Goal: Transaction & Acquisition: Purchase product/service

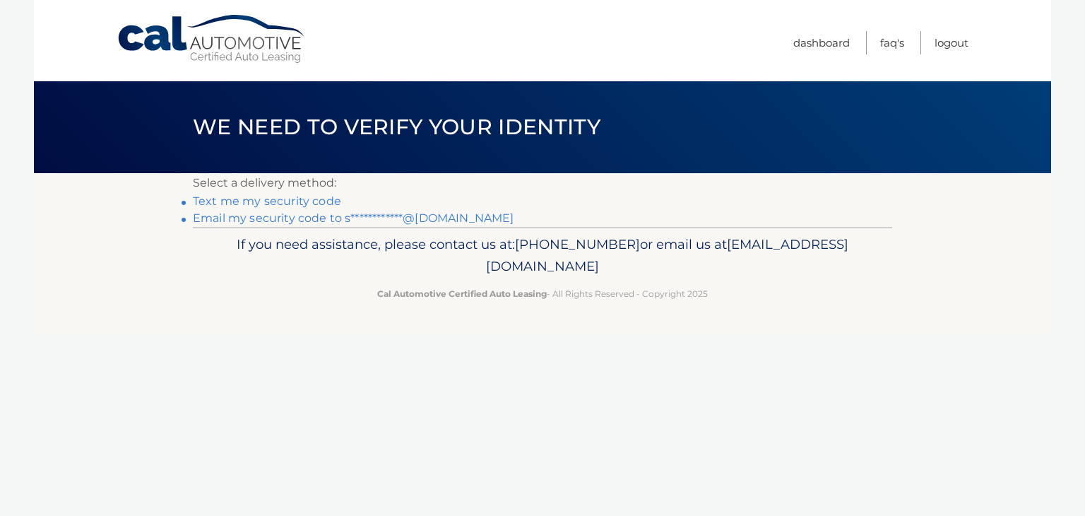
click at [305, 201] on link "Text me my security code" at bounding box center [267, 200] width 148 height 13
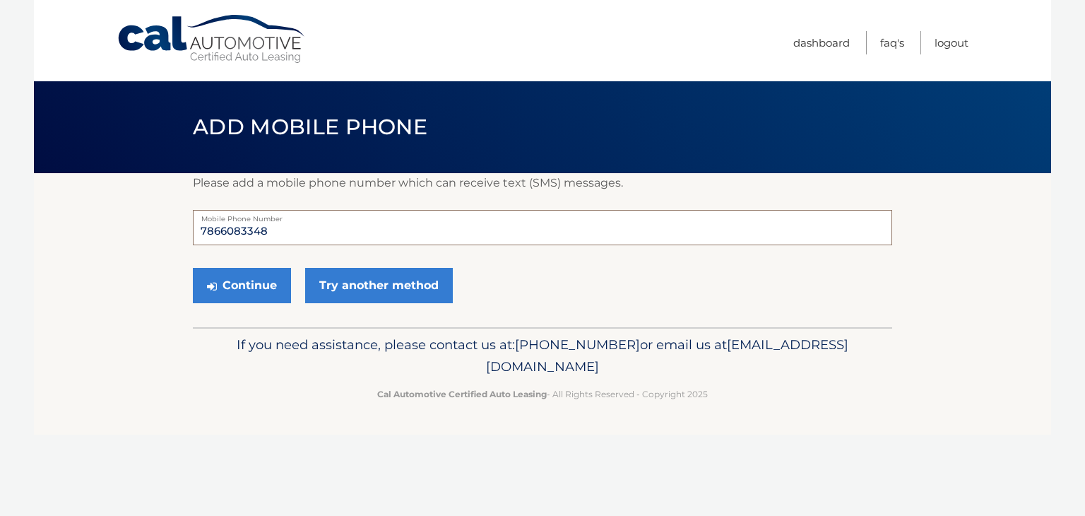
drag, startPoint x: 268, startPoint y: 234, endPoint x: 177, endPoint y: 232, distance: 90.4
click at [177, 232] on section "Please add a mobile phone number which can receive text (SMS) messages. 7866083…" at bounding box center [542, 250] width 1017 height 154
type input "3053996614"
click at [234, 294] on button "Continue" at bounding box center [242, 285] width 98 height 35
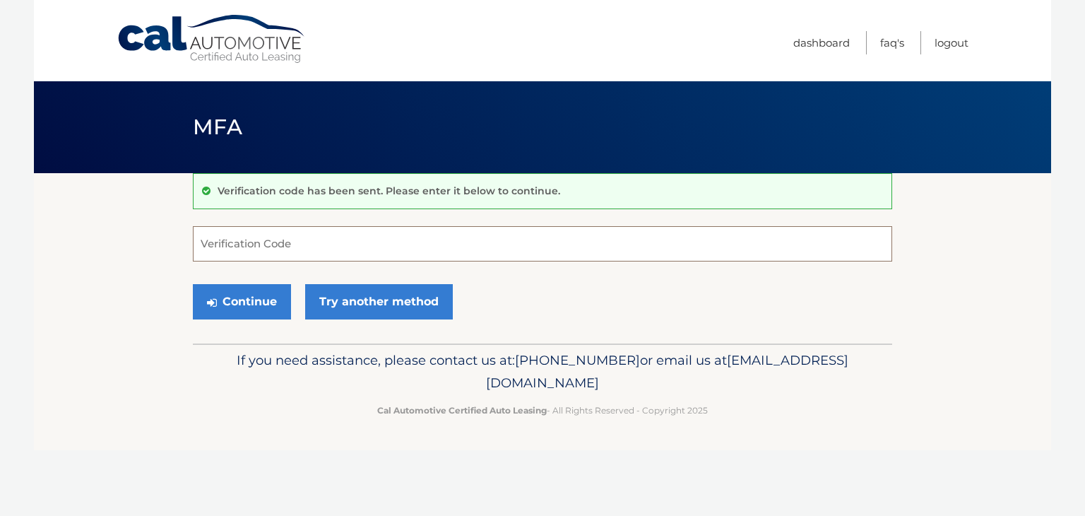
click at [302, 235] on input "Verification Code" at bounding box center [542, 243] width 699 height 35
paste input "450027"
type input "450027"
click at [248, 302] on button "Continue" at bounding box center [242, 301] width 98 height 35
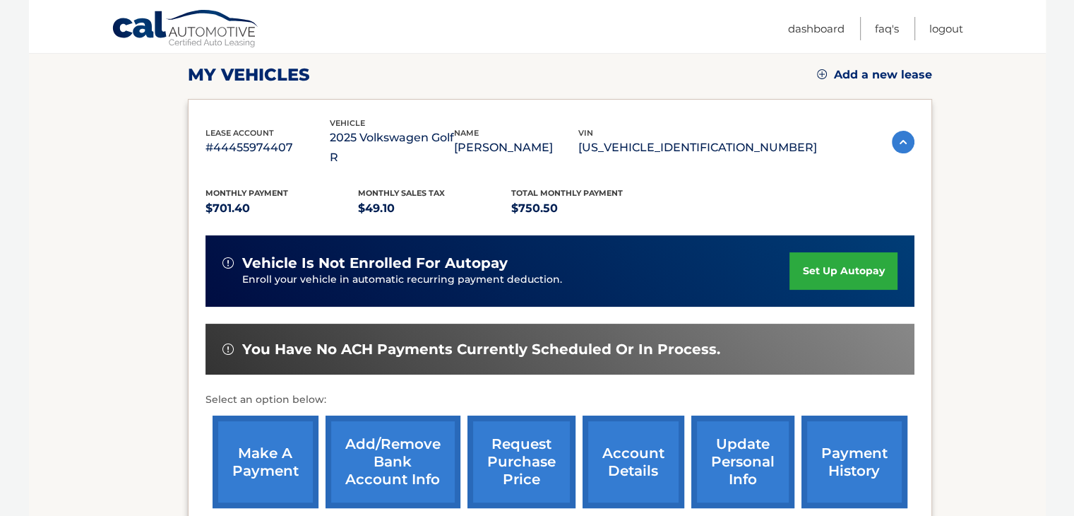
scroll to position [192, 0]
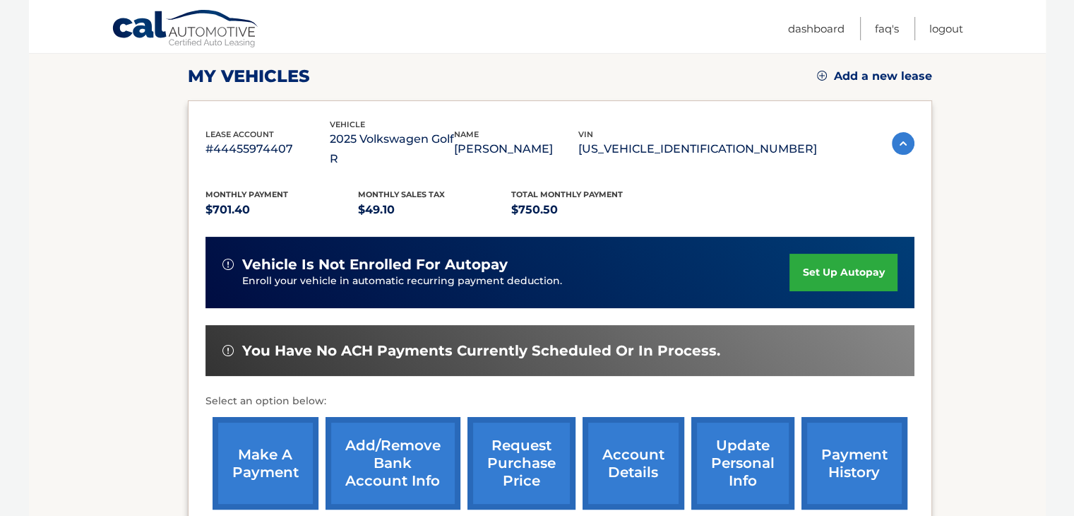
click at [254, 444] on link "make a payment" at bounding box center [266, 463] width 106 height 93
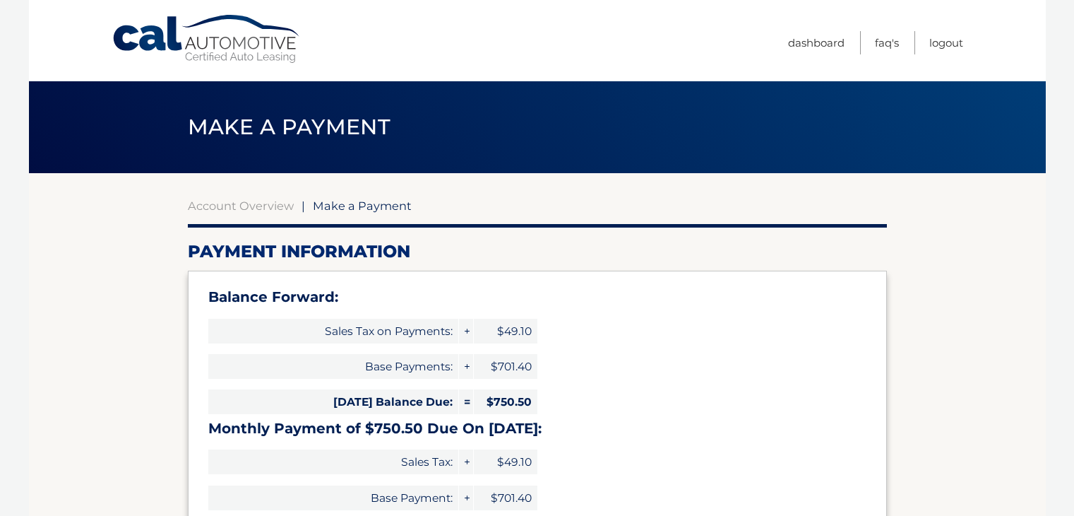
select select "OTk5NjYwZWQtMzYyZi00YzZlLWE2ODktYWJiYjhiNzIyZjcw"
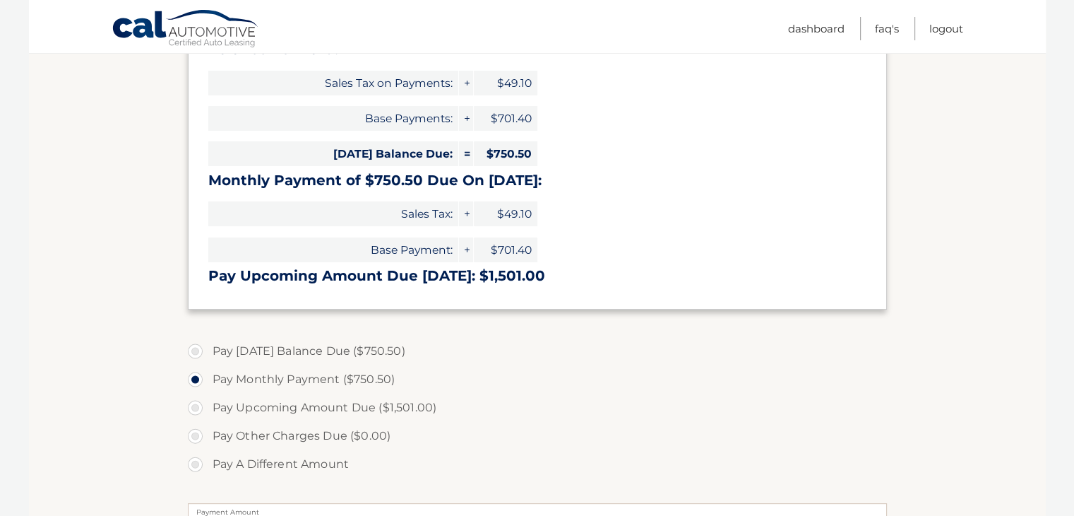
scroll to position [251, 0]
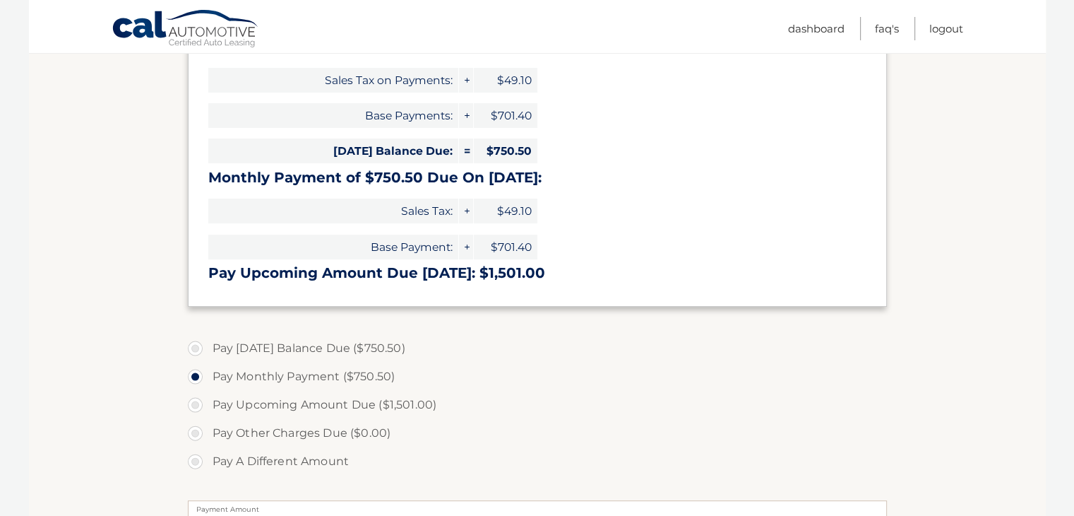
click at [196, 347] on label "Pay [DATE] Balance Due ($750.50)" at bounding box center [537, 348] width 699 height 28
click at [196, 347] on input "Pay [DATE] Balance Due ($750.50)" at bounding box center [201, 345] width 14 height 23
radio input "true"
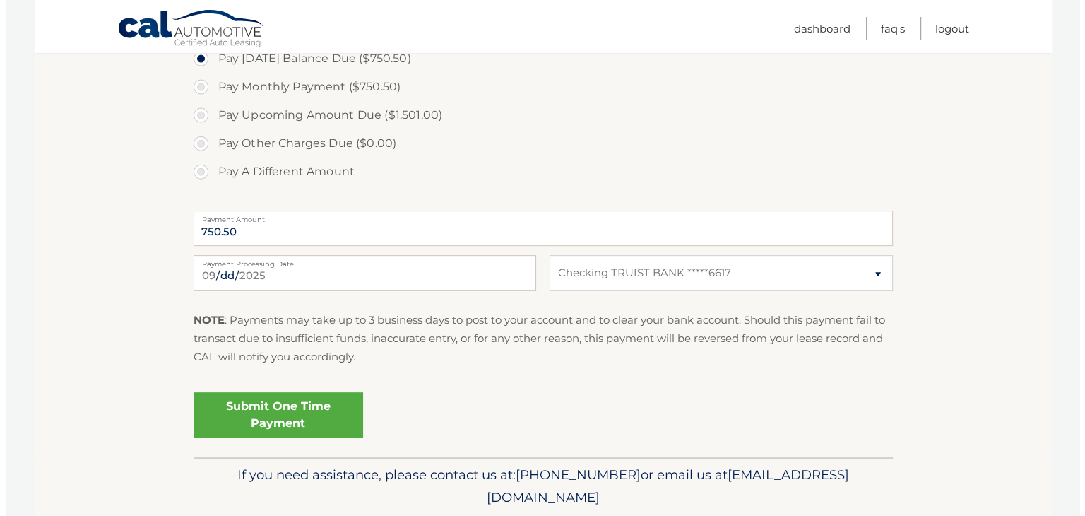
scroll to position [547, 0]
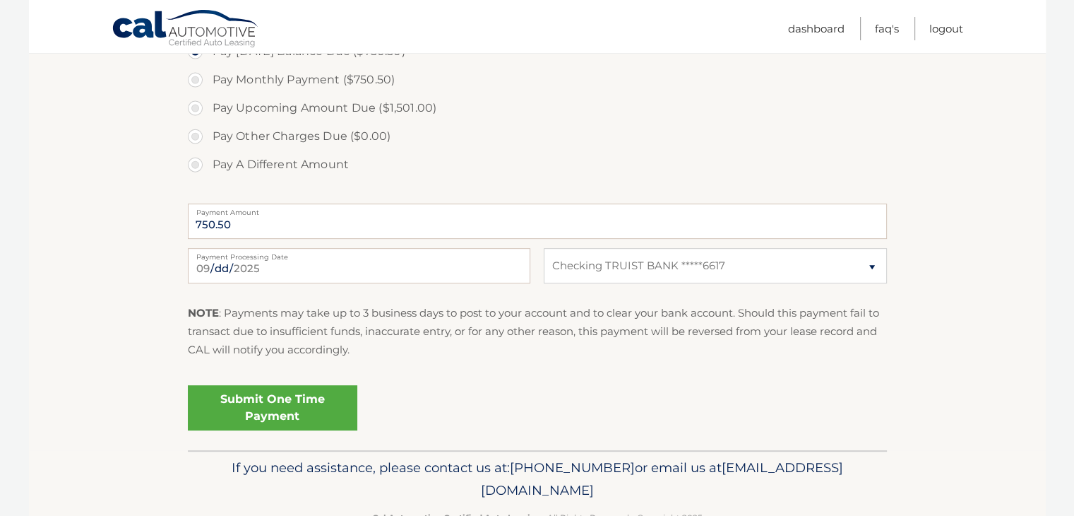
click at [298, 415] on link "Submit One Time Payment" at bounding box center [272, 407] width 169 height 45
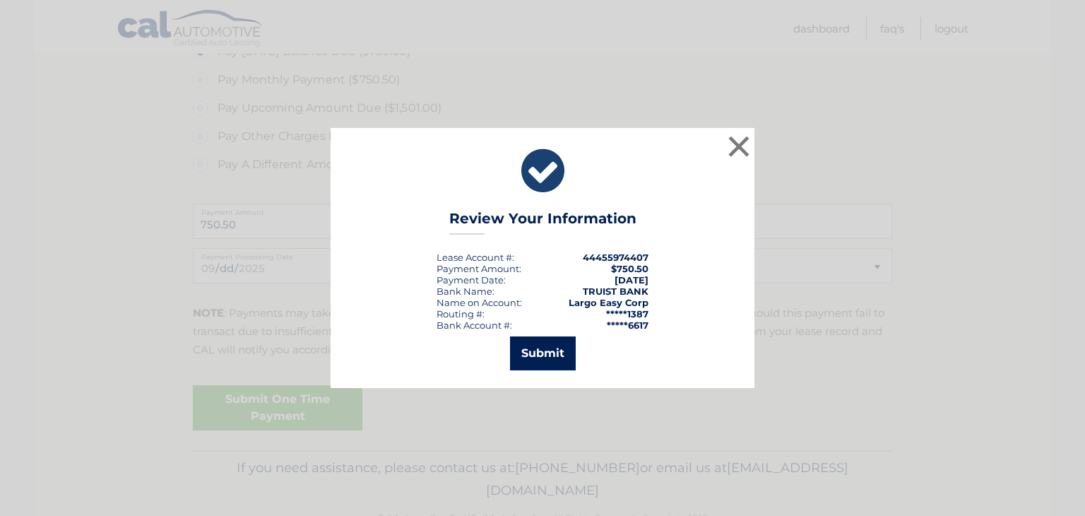
click at [535, 352] on button "Submit" at bounding box center [543, 353] width 66 height 34
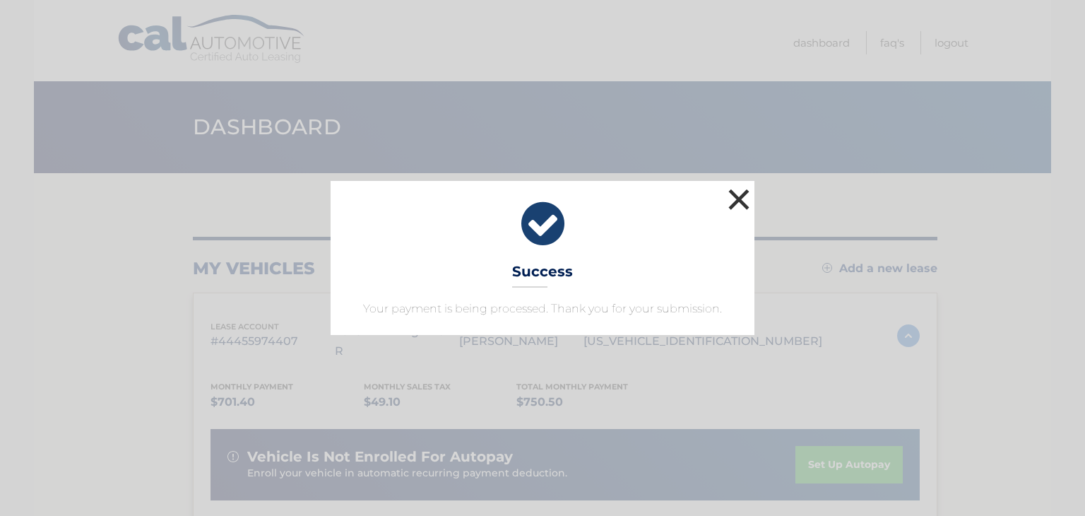
click at [734, 203] on button "×" at bounding box center [739, 199] width 28 height 28
